Goal: Navigation & Orientation: Find specific page/section

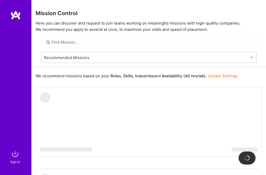
click at [16, 158] on img at bounding box center [15, 153] width 10 height 10
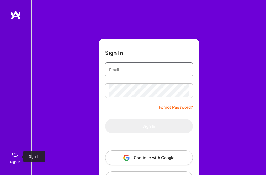
type input "[EMAIL_ADDRESS][DOMAIN_NAME]"
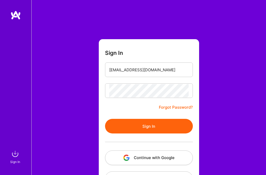
click at [146, 123] on button "Sign In" at bounding box center [149, 126] width 88 height 15
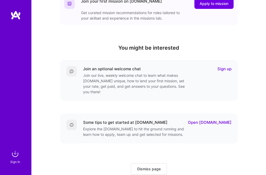
scroll to position [163, 0]
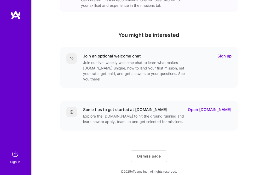
click at [150, 153] on span "Dismiss page" at bounding box center [148, 155] width 23 height 5
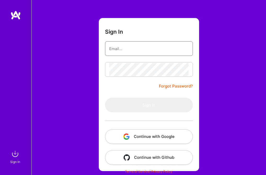
type input "[EMAIL_ADDRESS][DOMAIN_NAME]"
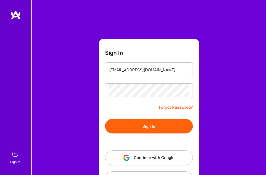
click at [142, 125] on button "Sign In" at bounding box center [149, 126] width 88 height 15
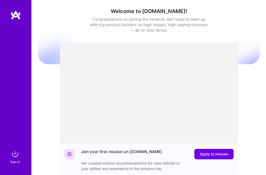
click at [12, 16] on img at bounding box center [15, 14] width 10 height 9
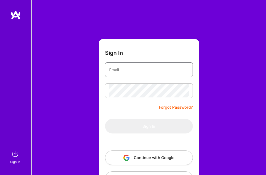
type input "[EMAIL_ADDRESS][DOMAIN_NAME]"
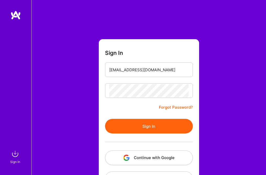
click at [143, 124] on button "Sign In" at bounding box center [149, 126] width 88 height 15
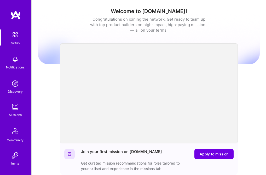
click at [13, 59] on img at bounding box center [15, 59] width 10 height 10
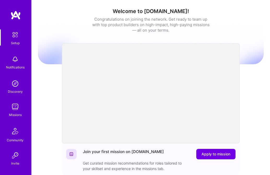
click at [13, 84] on img at bounding box center [15, 83] width 10 height 10
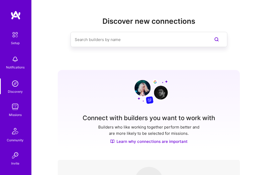
click at [12, 109] on img at bounding box center [15, 107] width 10 height 10
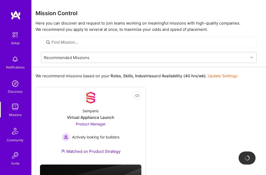
click at [11, 135] on img at bounding box center [15, 131] width 13 height 13
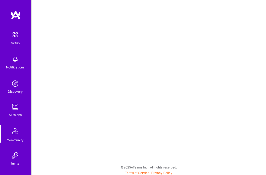
click at [11, 37] on img at bounding box center [15, 34] width 11 height 11
